Goal: Register for event/course

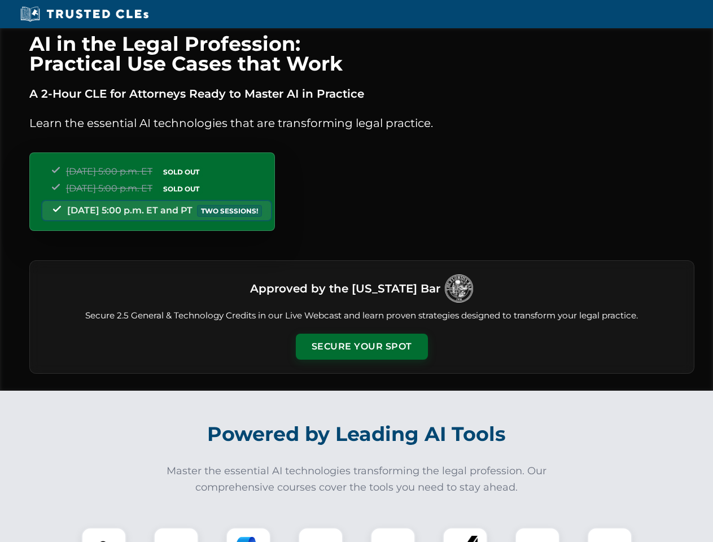
click at [361, 347] on button "Secure Your Spot" at bounding box center [362, 347] width 132 height 26
click at [104, 535] on img at bounding box center [103, 549] width 33 height 33
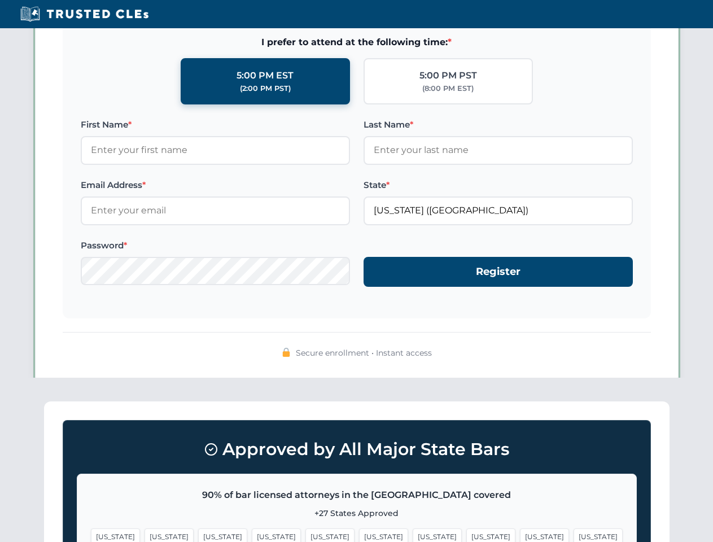
click at [413, 535] on span "[US_STATE]" at bounding box center [437, 536] width 49 height 16
click at [520, 535] on span "[US_STATE]" at bounding box center [544, 536] width 49 height 16
